Goal: Share content: Share content

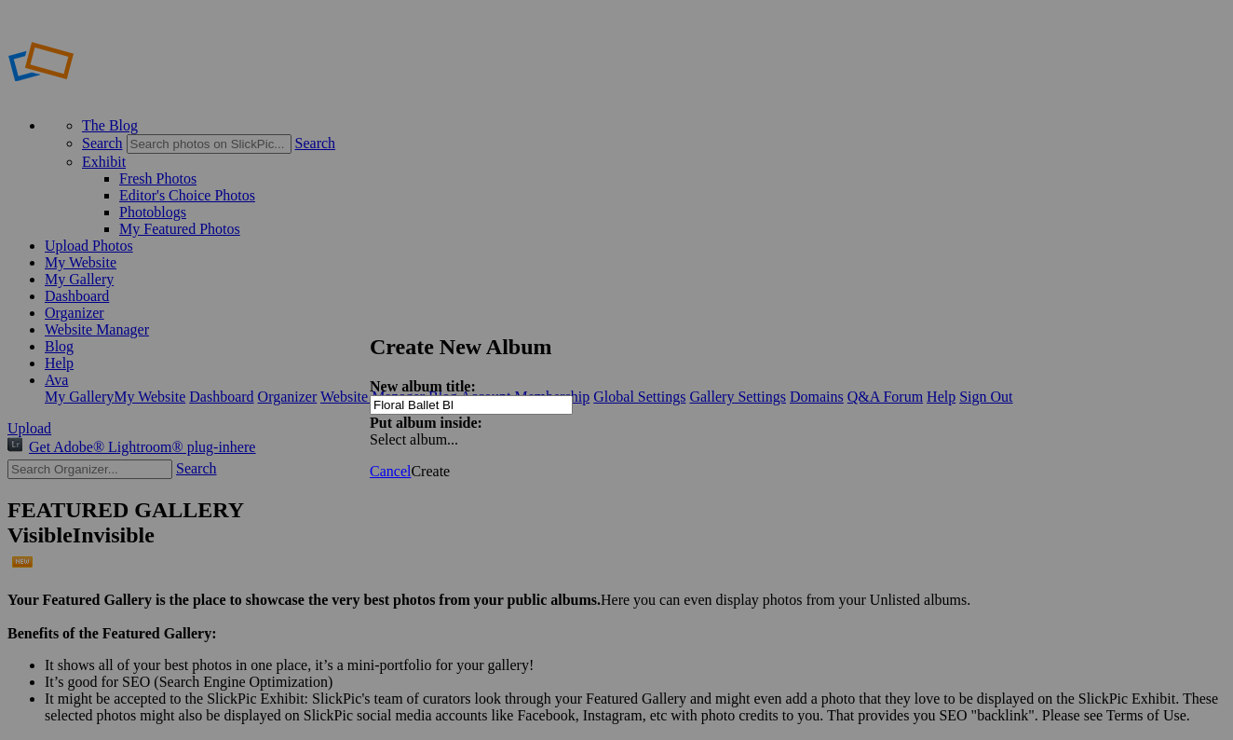
type input "Floral Ballet Bla"
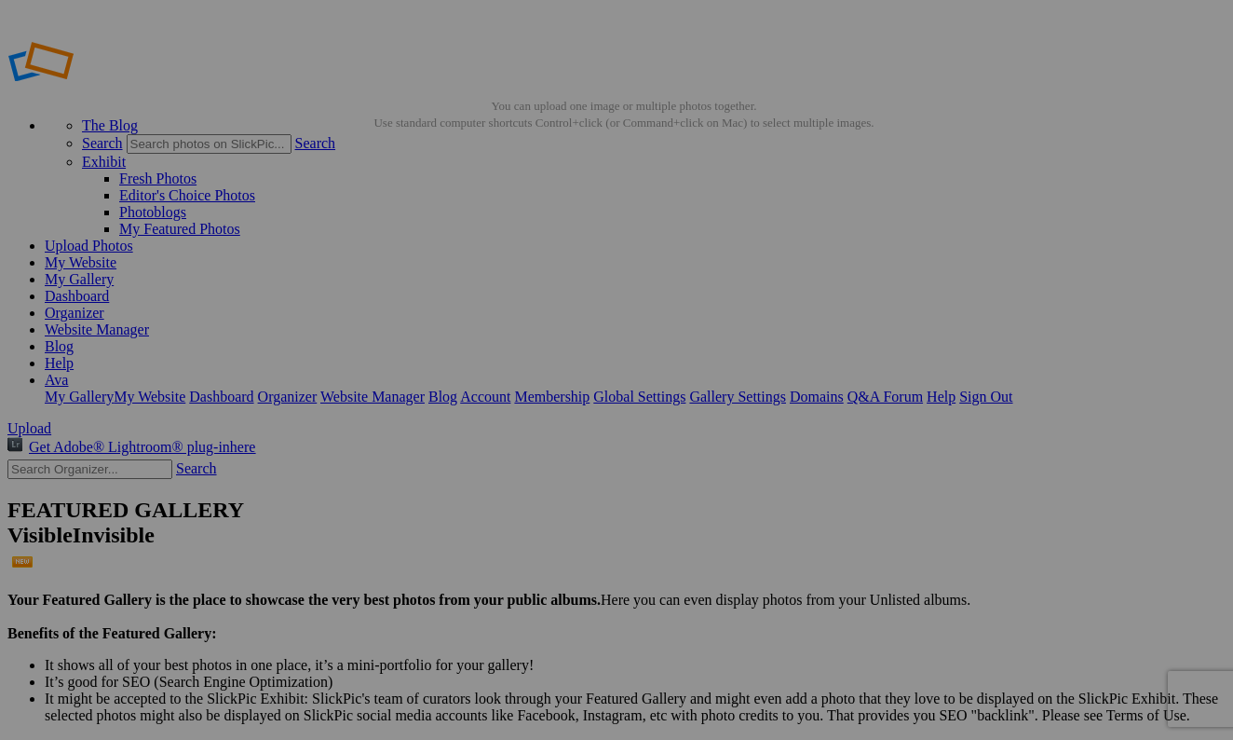
paste input "Victoria Gemma"
type input "Floral Ballet [PERSON_NAME]"
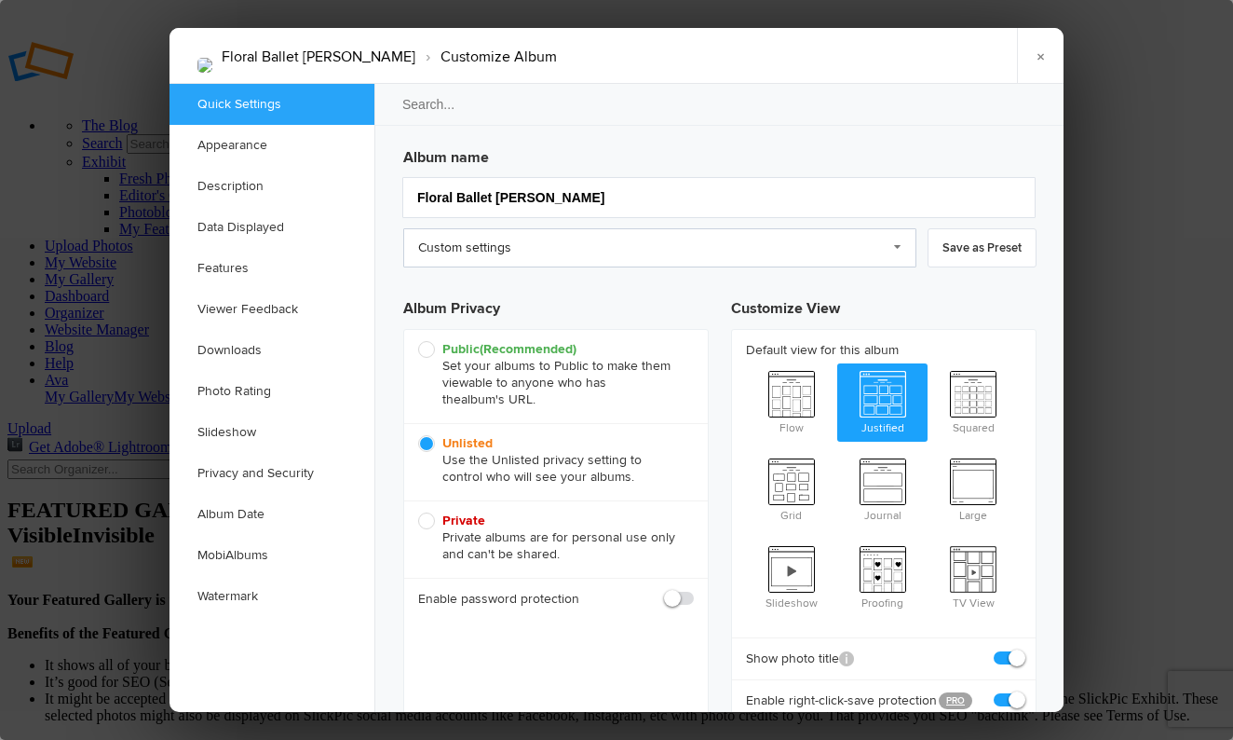
click at [520, 258] on link "Custom settings" at bounding box center [659, 247] width 513 height 39
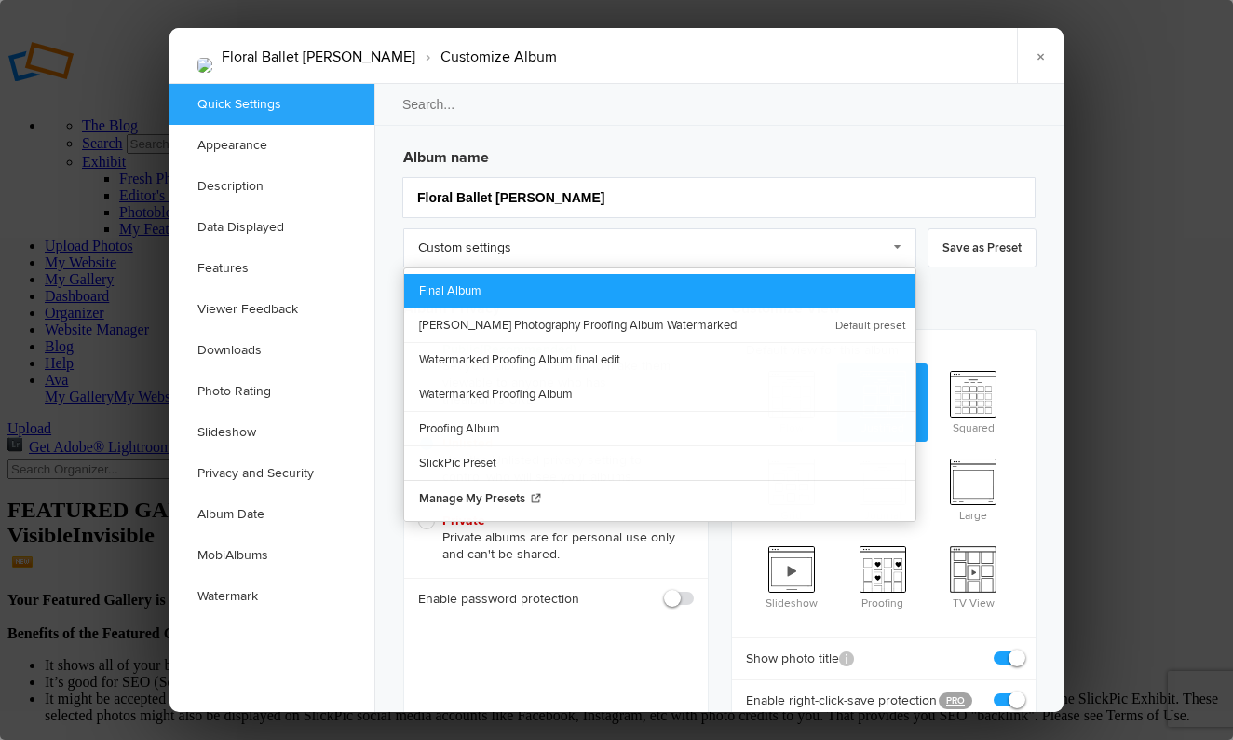
click at [509, 297] on link "Final Album" at bounding box center [659, 291] width 511 height 34
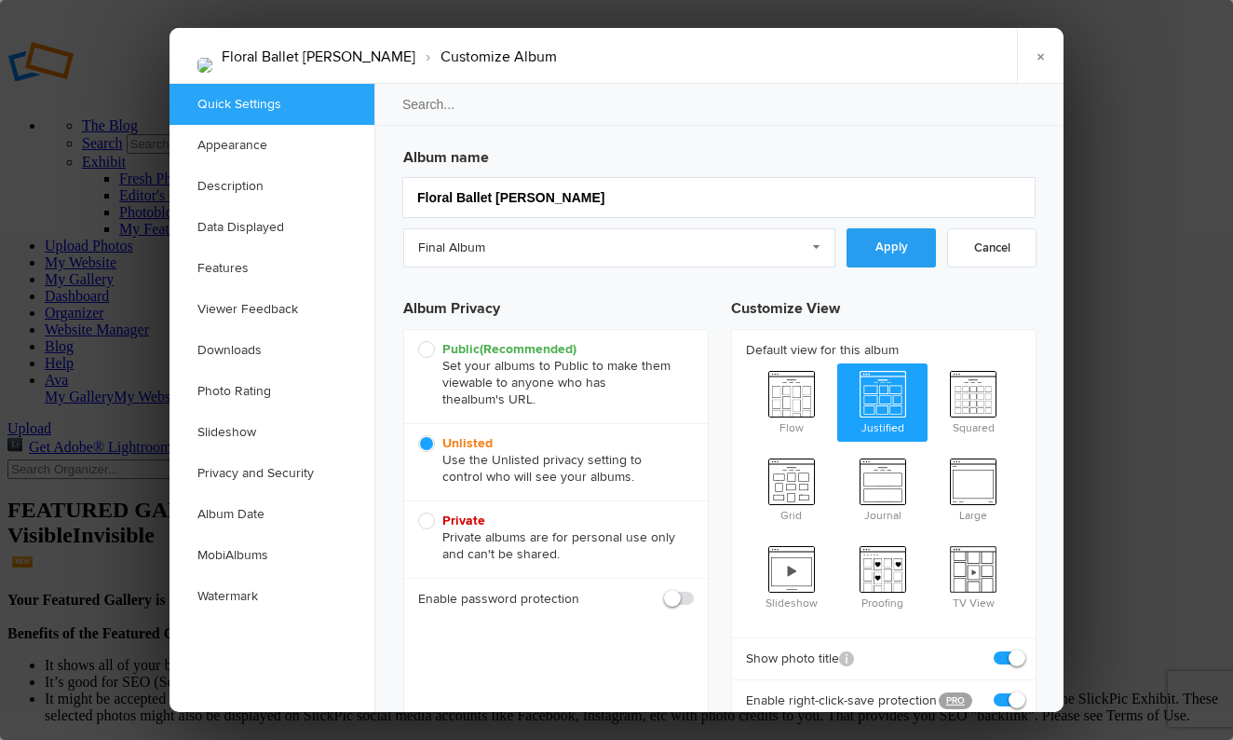
click at [864, 244] on link "Apply" at bounding box center [891, 247] width 89 height 39
checkbox input "false"
checkbox input "true"
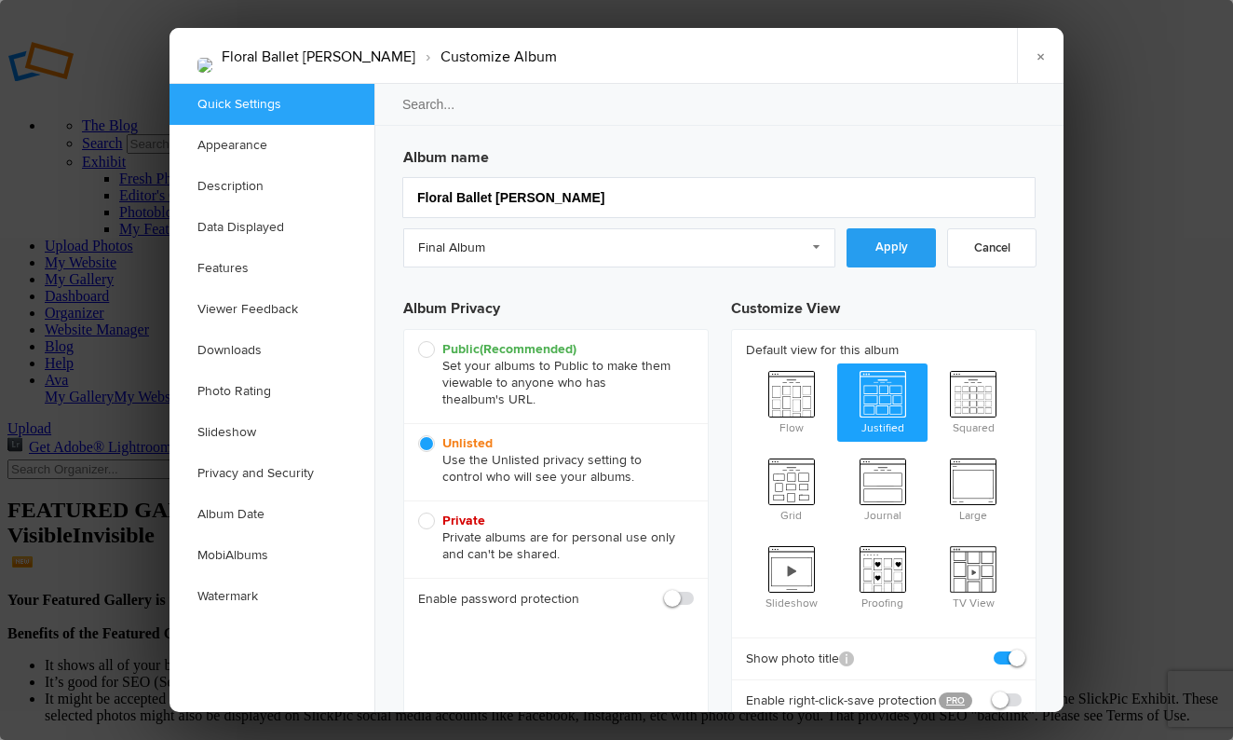
checkbox input "false"
checkbox input "true"
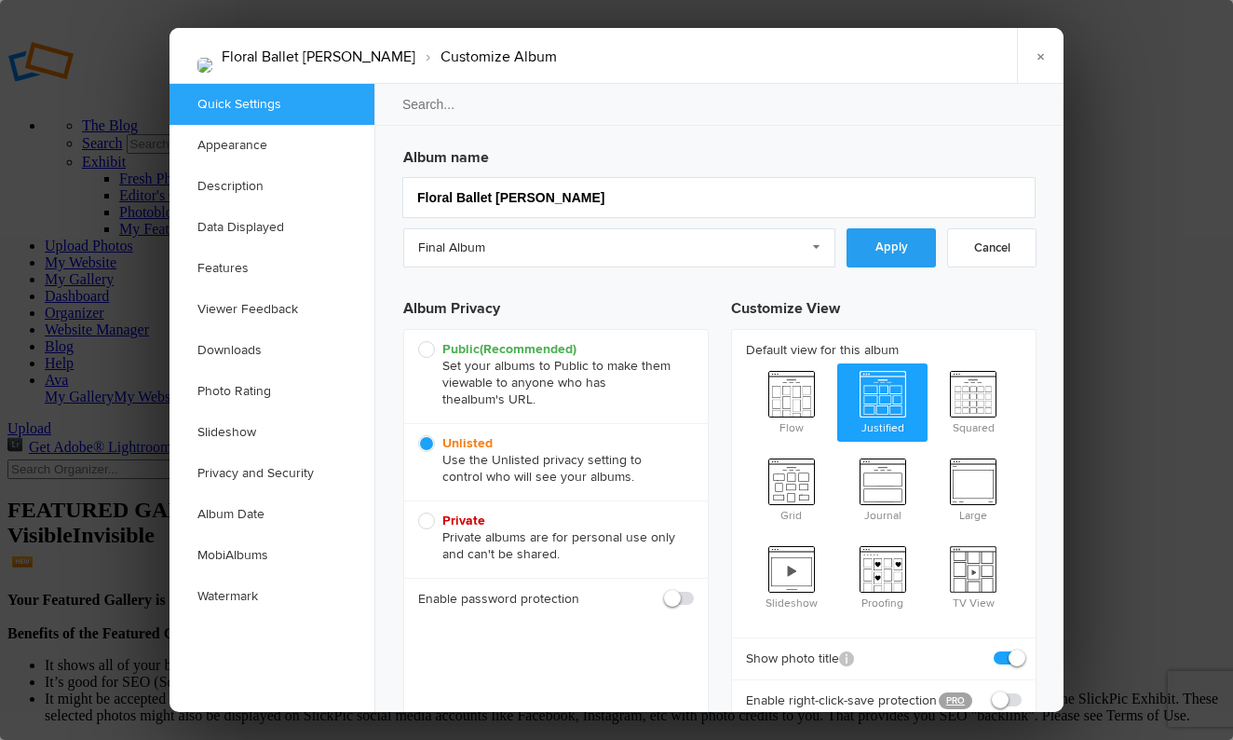
checkbox input "true"
checkbox input "false"
click at [1115, 221] on div at bounding box center [616, 370] width 1233 height 740
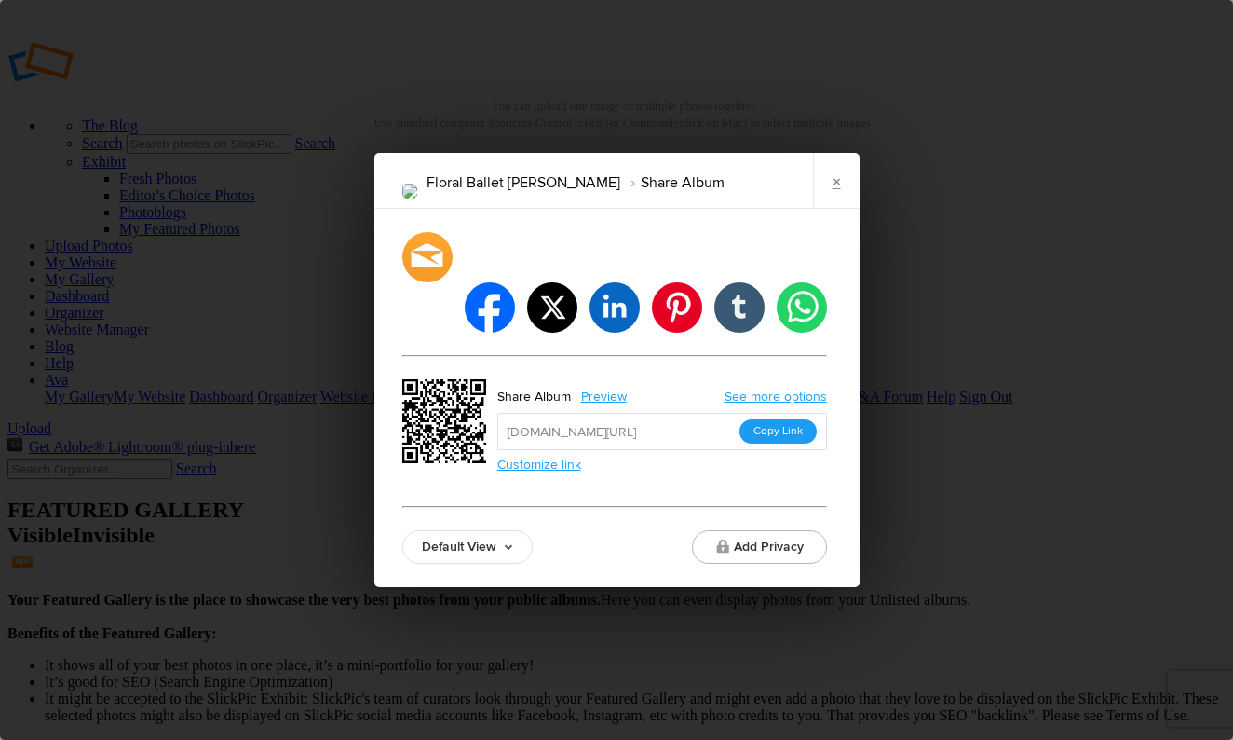
click at [776, 419] on button "Copy Link" at bounding box center [778, 431] width 77 height 24
click at [1209, 300] on div "Floral Ballet [PERSON_NAME] Share Album × facebook twitter linkedin pinterest t…" at bounding box center [616, 370] width 1233 height 740
click at [843, 209] on link "×" at bounding box center [836, 181] width 47 height 56
